Goal: Information Seeking & Learning: Learn about a topic

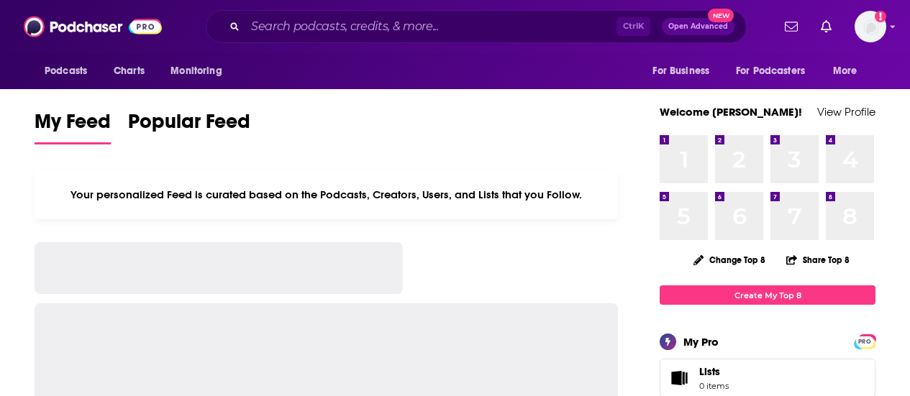
click at [282, 28] on input "Search podcasts, credits, & more..." at bounding box center [430, 26] width 371 height 23
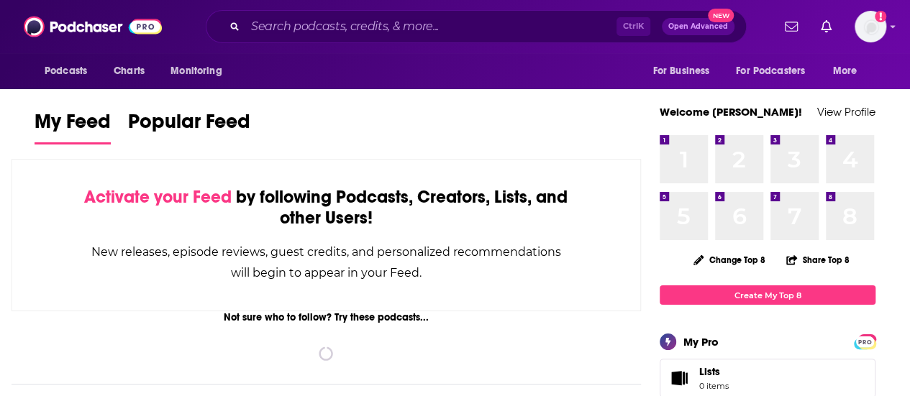
click at [282, 28] on input "Search podcasts, credits, & more..." at bounding box center [430, 26] width 371 height 23
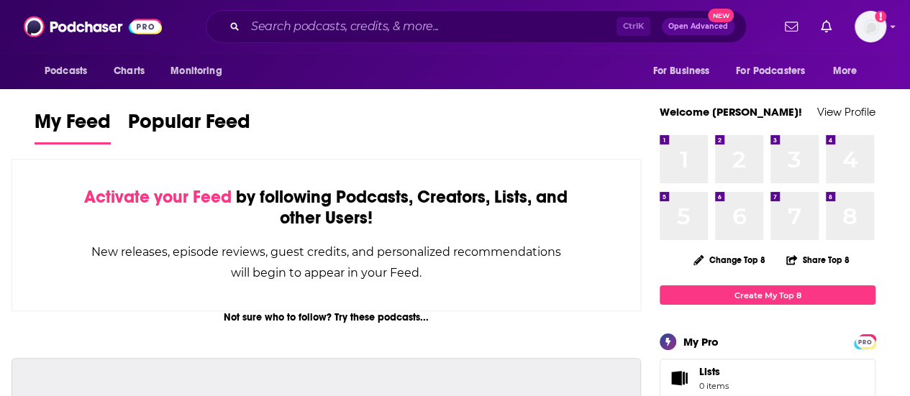
click at [312, 23] on input "Search podcasts, credits, & more..." at bounding box center [430, 26] width 371 height 23
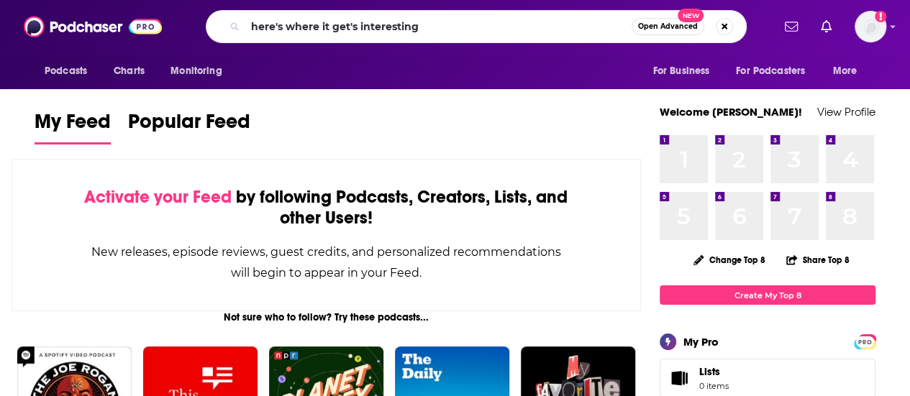
type input "here's where it get's interesting"
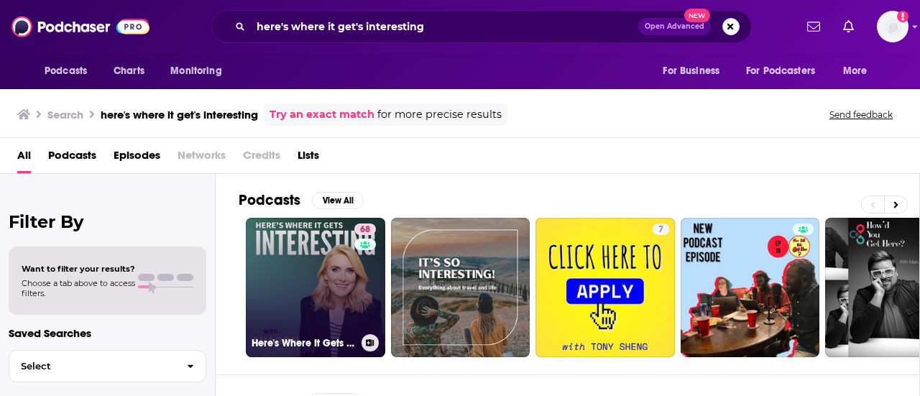
click at [298, 272] on link "68 Here's Where It Gets Interesting" at bounding box center [315, 287] width 139 height 139
